Goal: Information Seeking & Learning: Learn about a topic

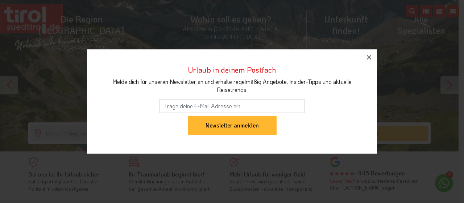
click at [369, 54] on icon "button" at bounding box center [369, 57] width 9 height 9
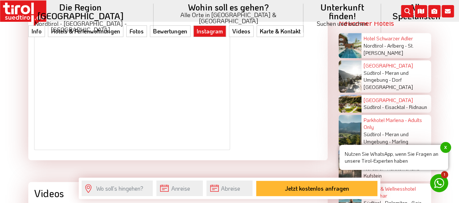
scroll to position [1381, 0]
